Goal: Find contact information: Find contact information

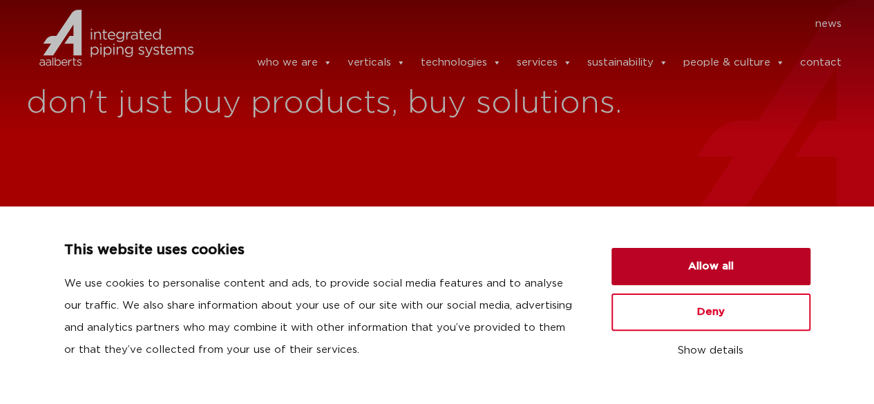
click at [710, 259] on button "Allow all" at bounding box center [711, 266] width 199 height 37
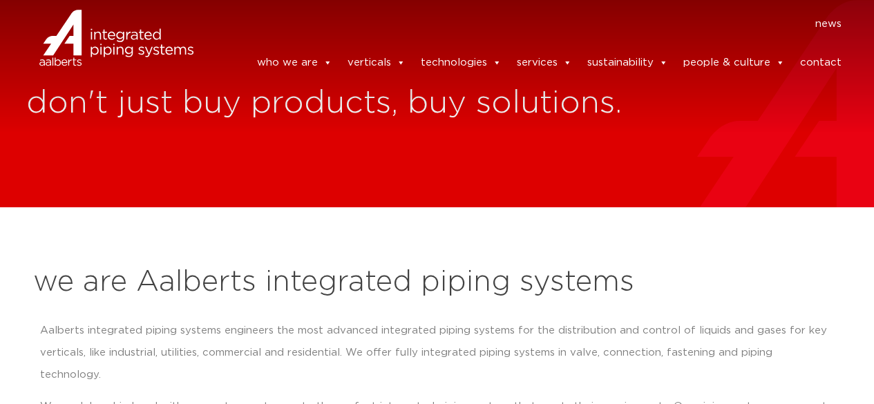
click at [829, 49] on link "contact" at bounding box center [820, 63] width 41 height 28
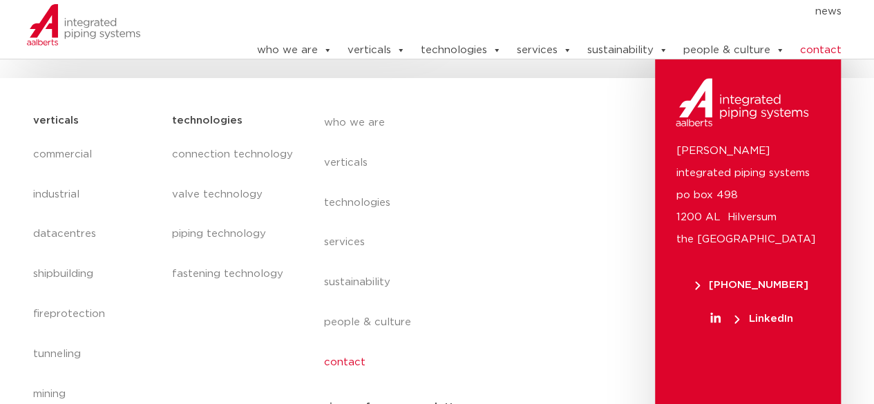
scroll to position [831, 0]
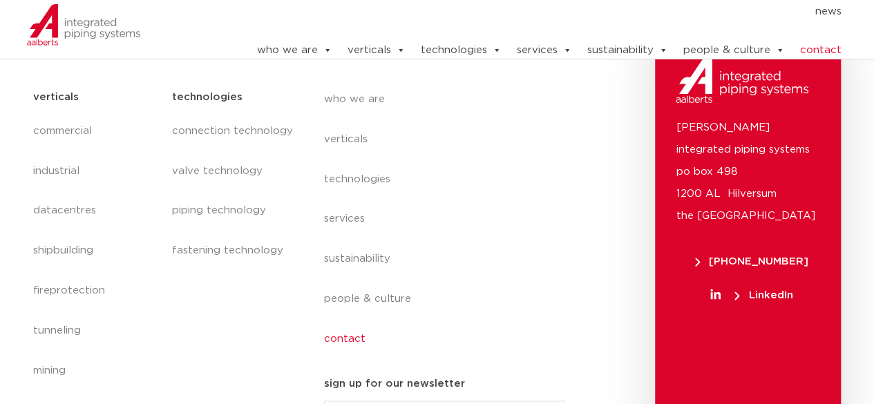
drag, startPoint x: 871, startPoint y: 352, endPoint x: 879, endPoint y: 337, distance: 16.4
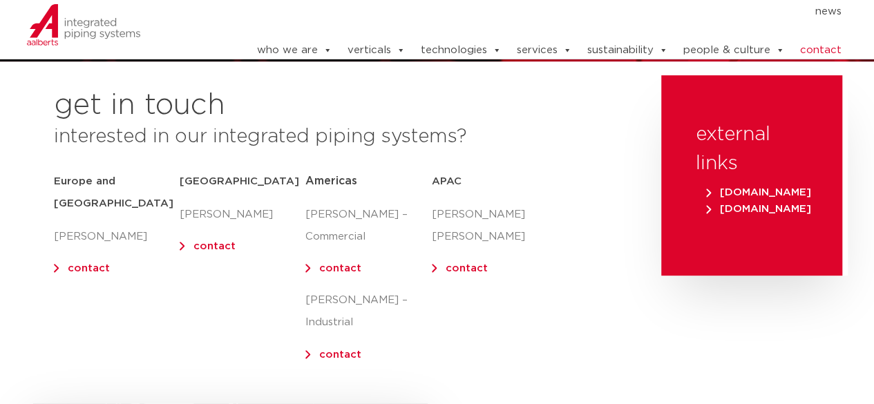
scroll to position [163, 0]
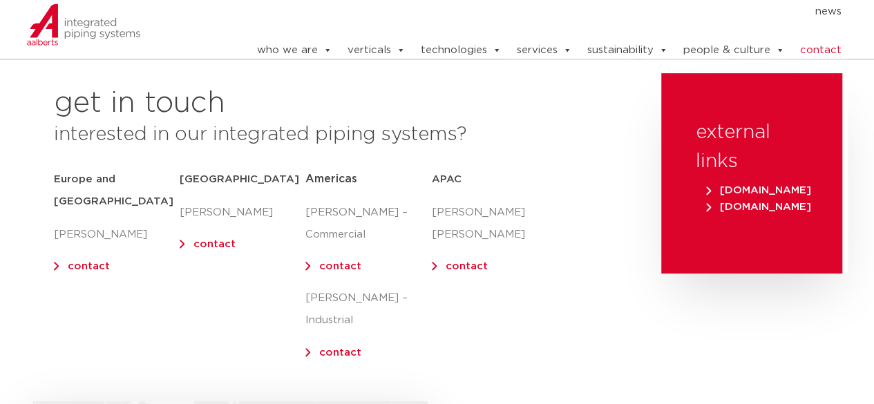
click at [209, 243] on link "contact" at bounding box center [214, 244] width 42 height 10
